Goal: Check status: Check status

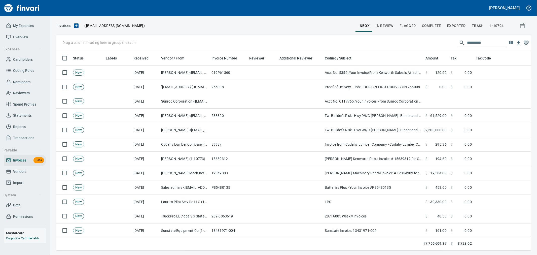
scroll to position [191, 466]
click at [434, 27] on span "Complete" at bounding box center [431, 26] width 19 height 6
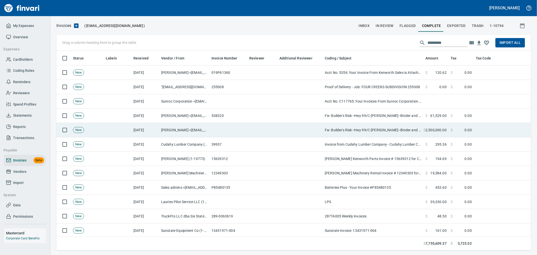
scroll to position [191, 466]
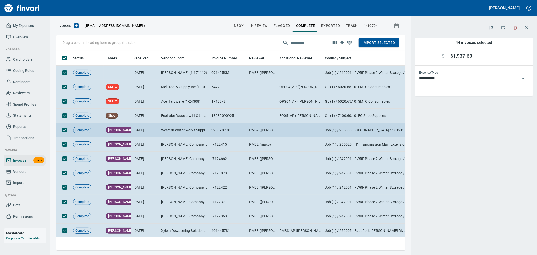
scroll to position [191, 340]
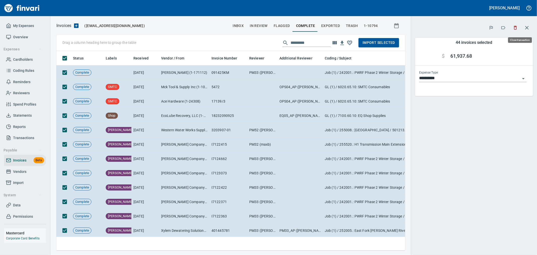
click at [529, 24] on button "button" at bounding box center [527, 28] width 12 height 12
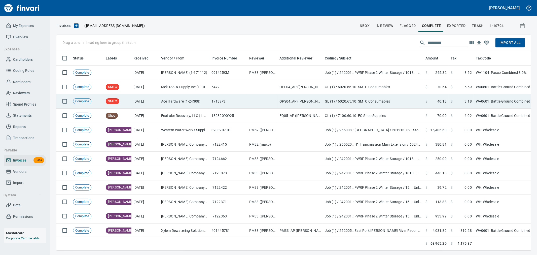
scroll to position [191, 466]
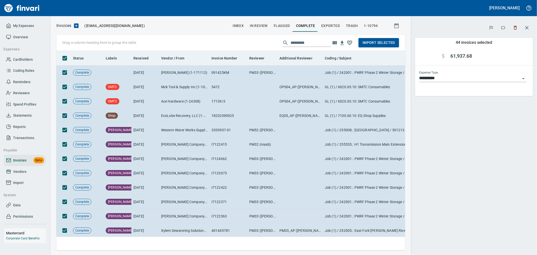
scroll to position [191, 340]
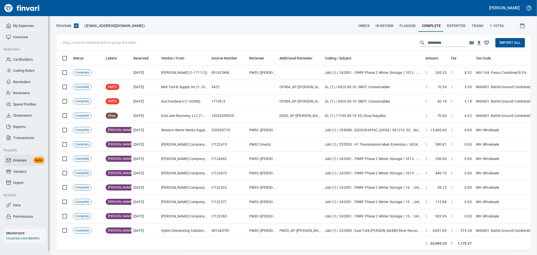
scroll to position [191, 465]
